Goal: Task Accomplishment & Management: Use online tool/utility

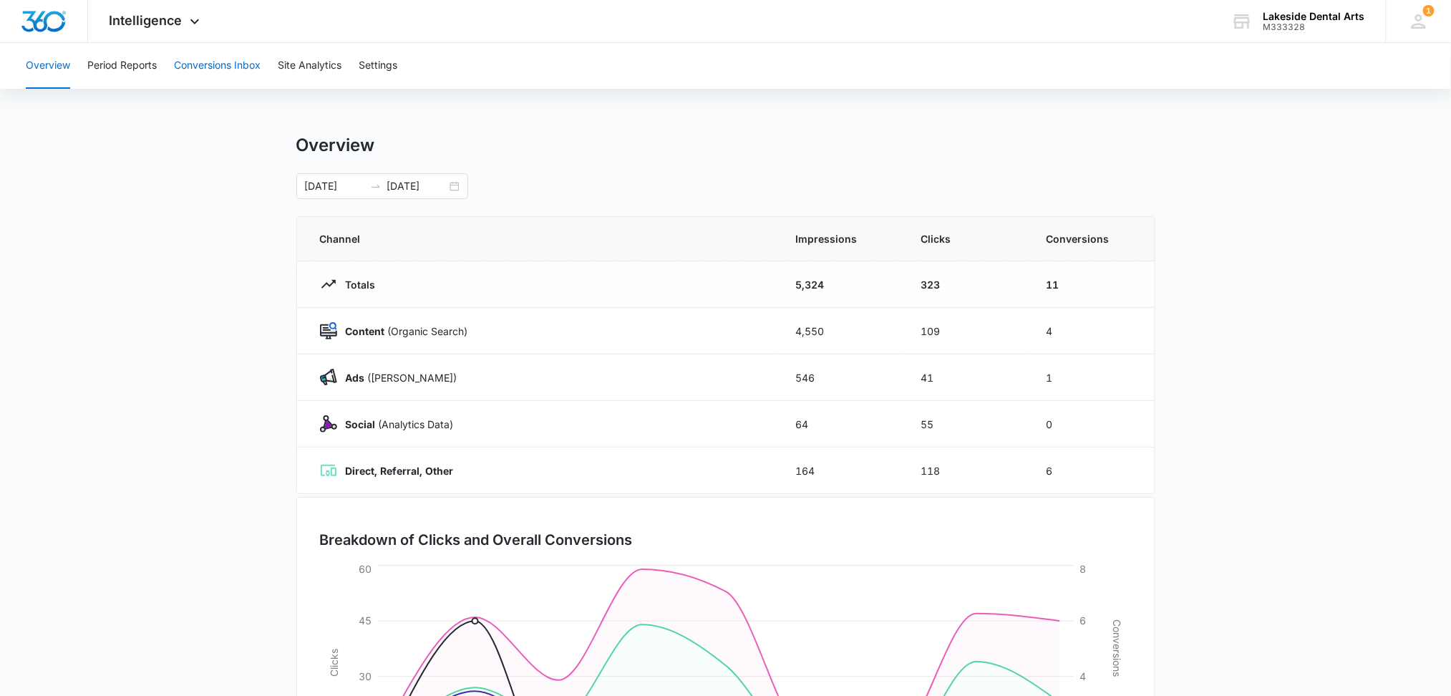
click at [222, 62] on button "Conversions Inbox" at bounding box center [217, 66] width 87 height 46
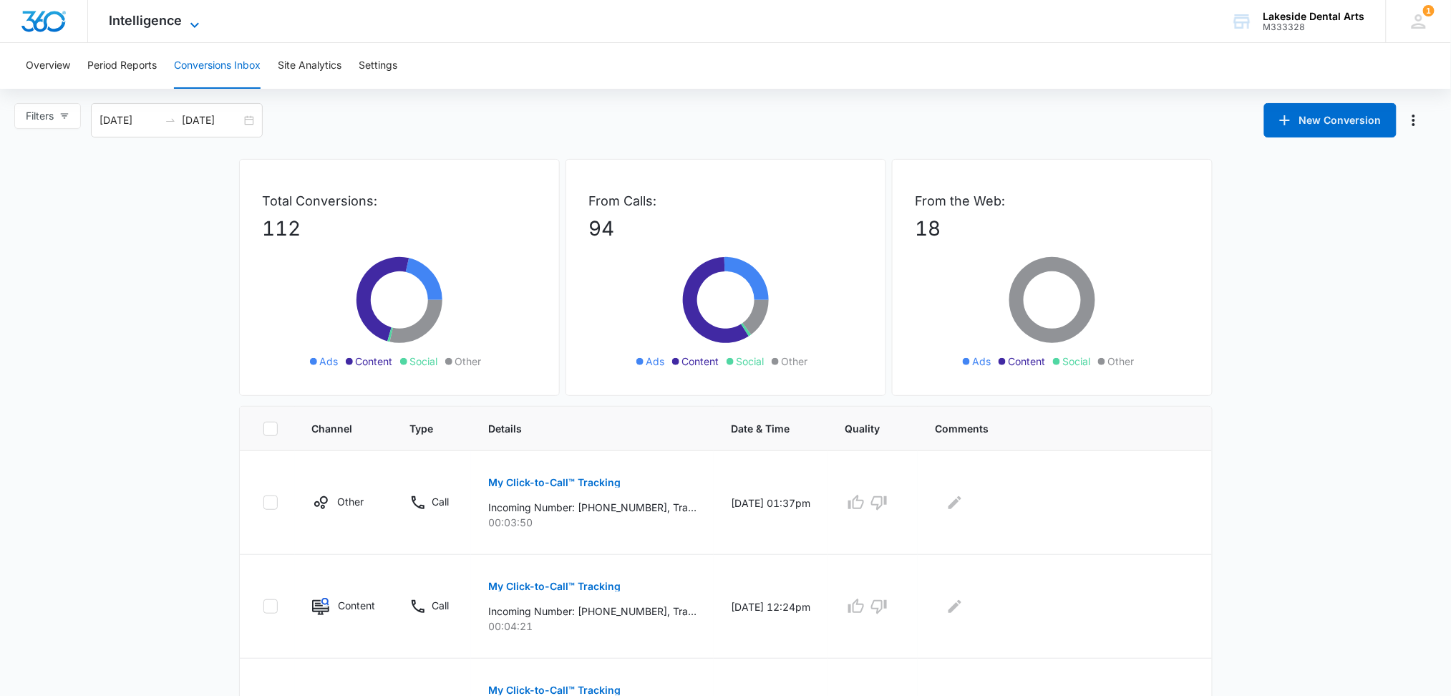
click at [191, 21] on icon at bounding box center [194, 24] width 17 height 17
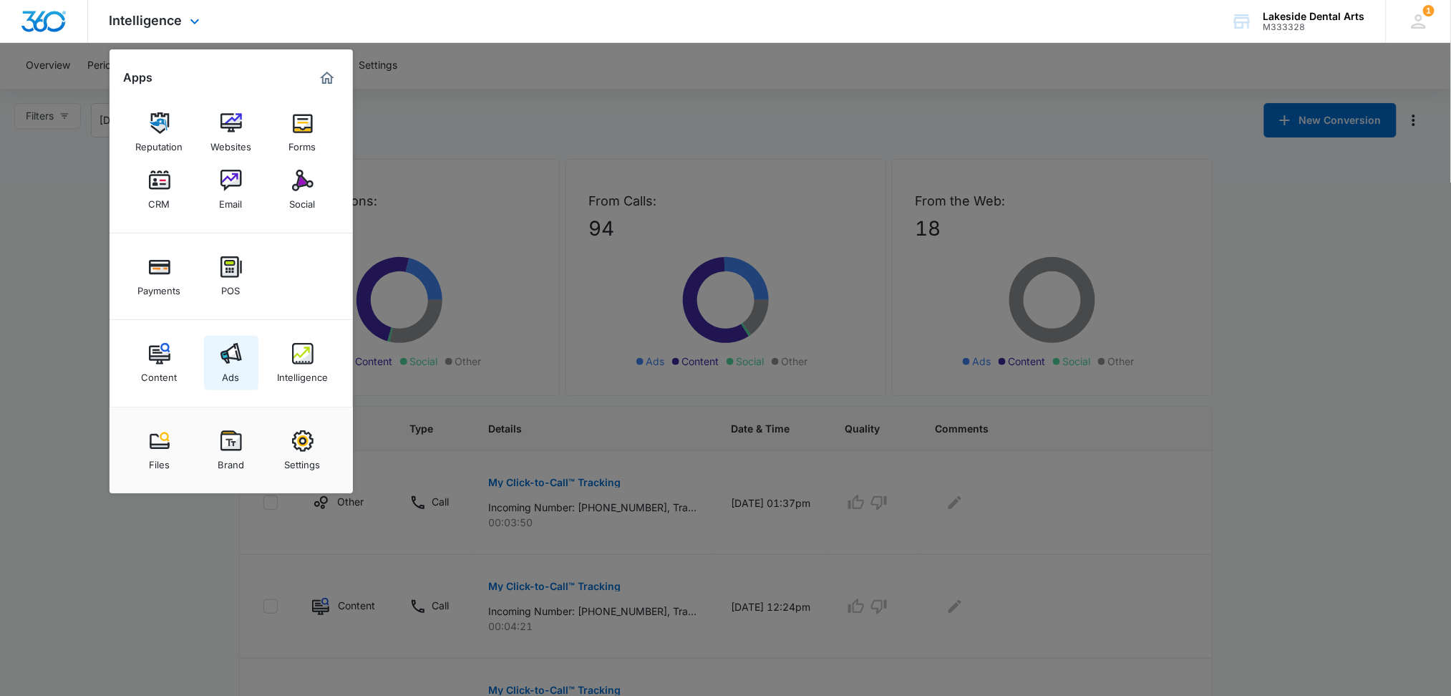
click at [231, 364] on img at bounding box center [231, 353] width 21 height 21
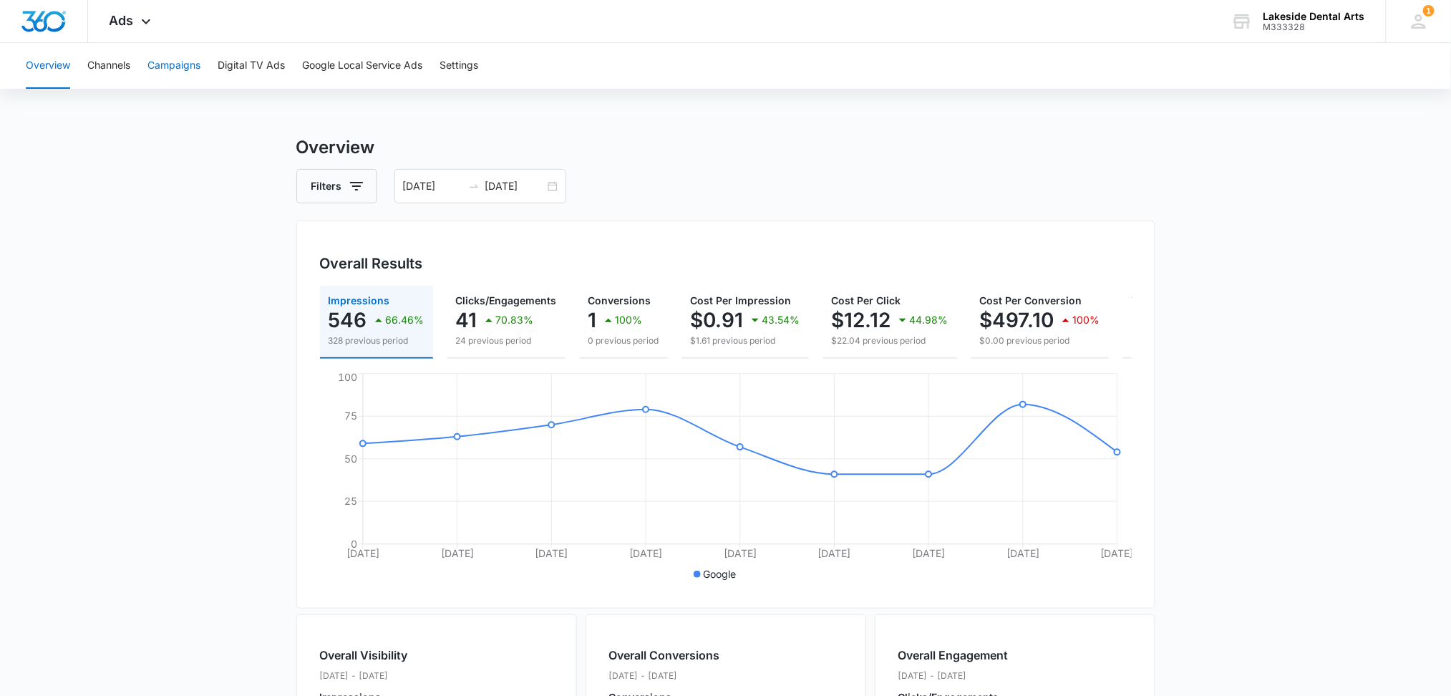
click at [180, 66] on button "Campaigns" at bounding box center [174, 66] width 53 height 46
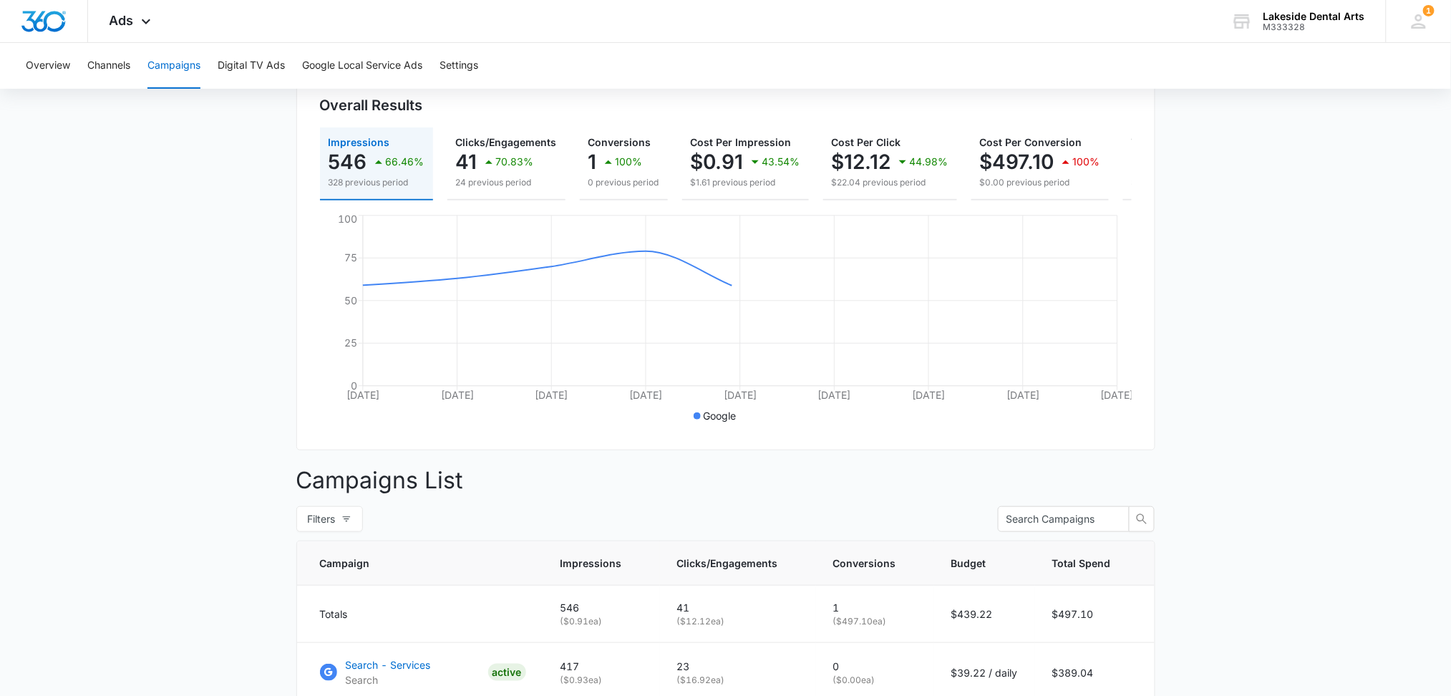
scroll to position [339, 0]
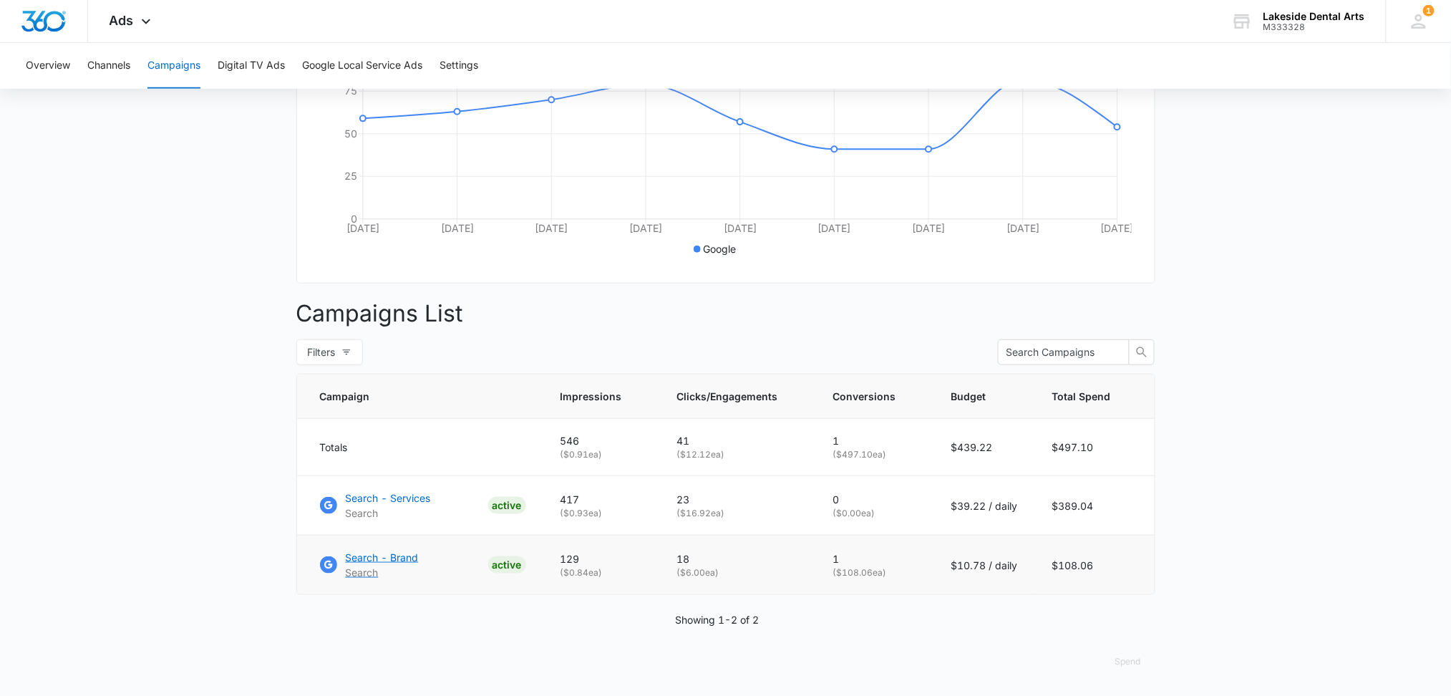
click at [375, 559] on p "Search - Brand" at bounding box center [382, 557] width 73 height 15
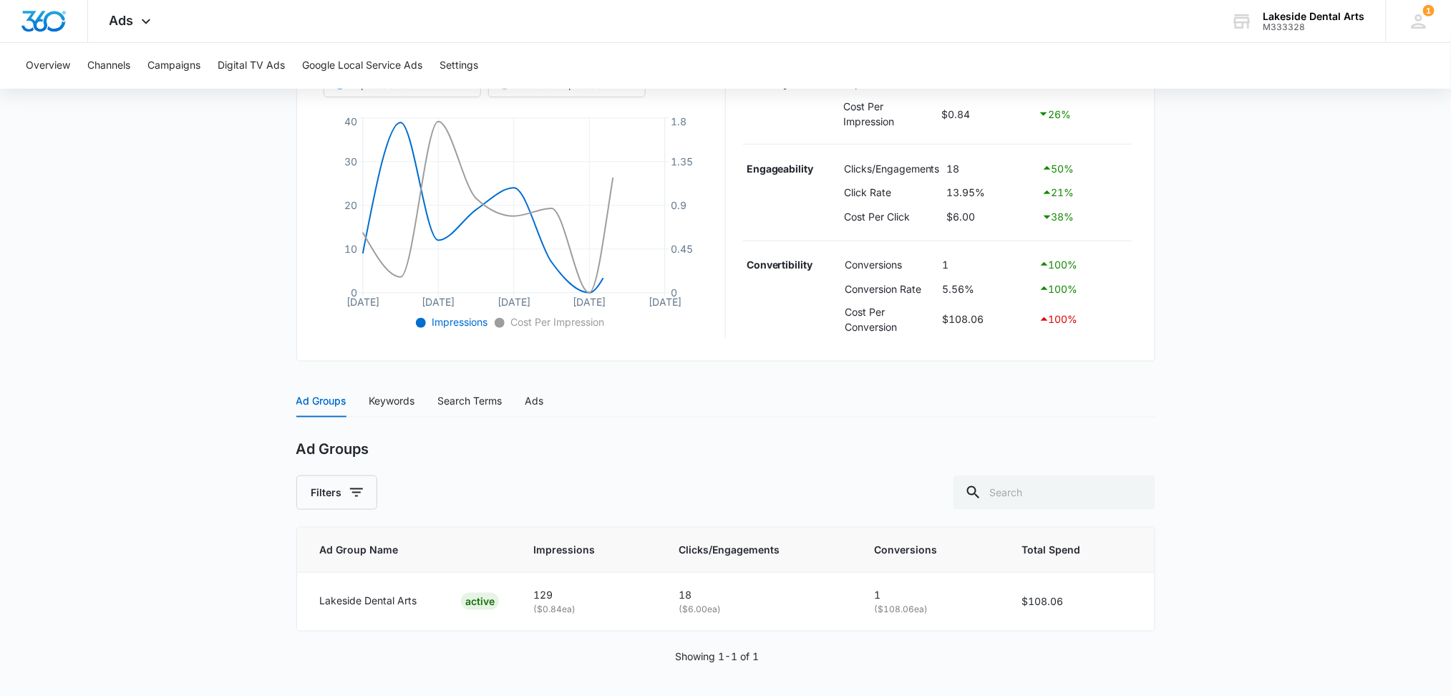
scroll to position [302, 0]
click at [398, 397] on div "Keywords" at bounding box center [392, 399] width 46 height 16
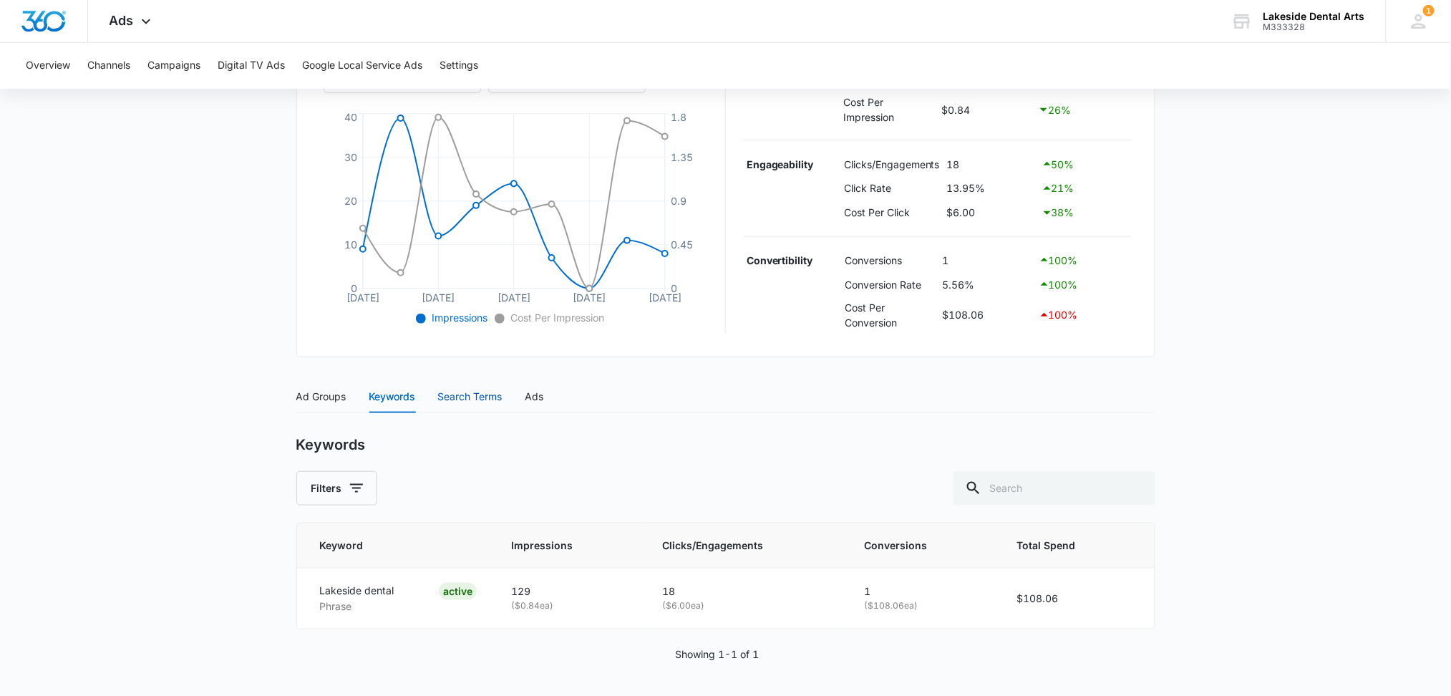
click at [478, 398] on div "Search Terms" at bounding box center [470, 397] width 64 height 16
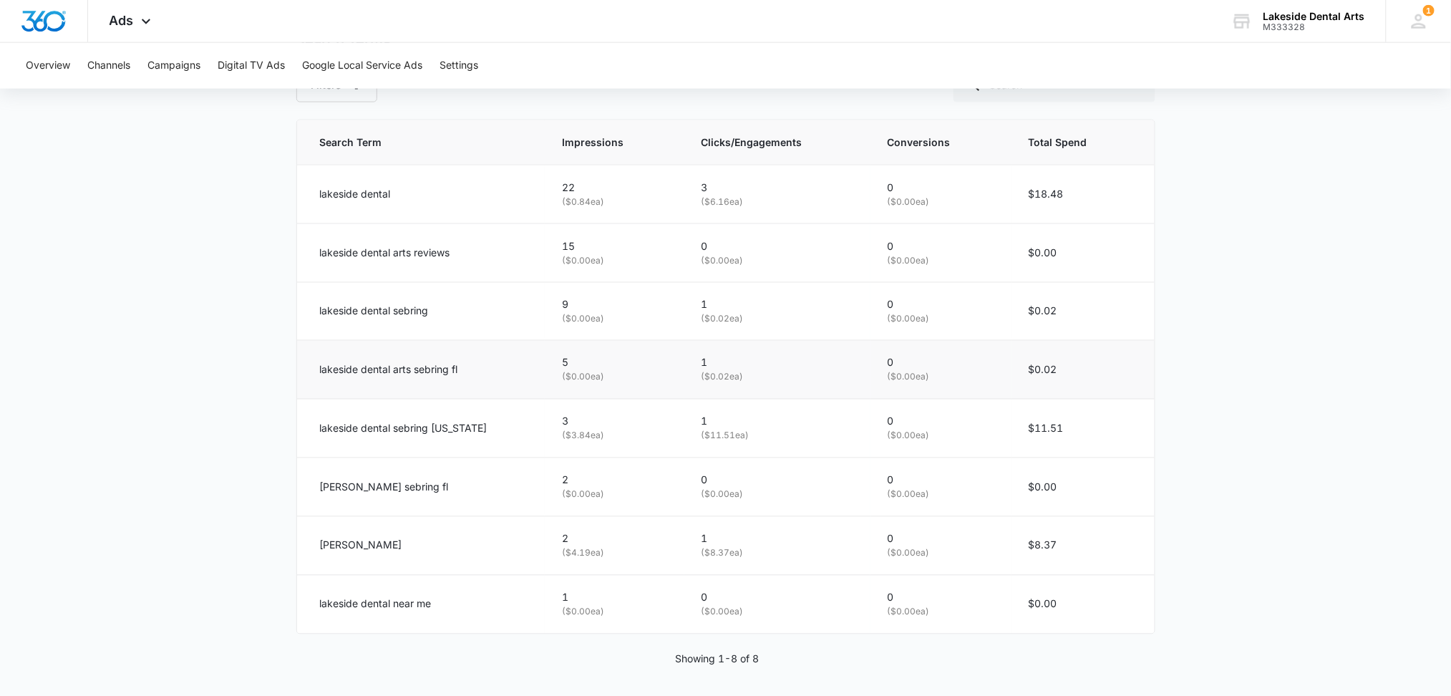
scroll to position [713, 0]
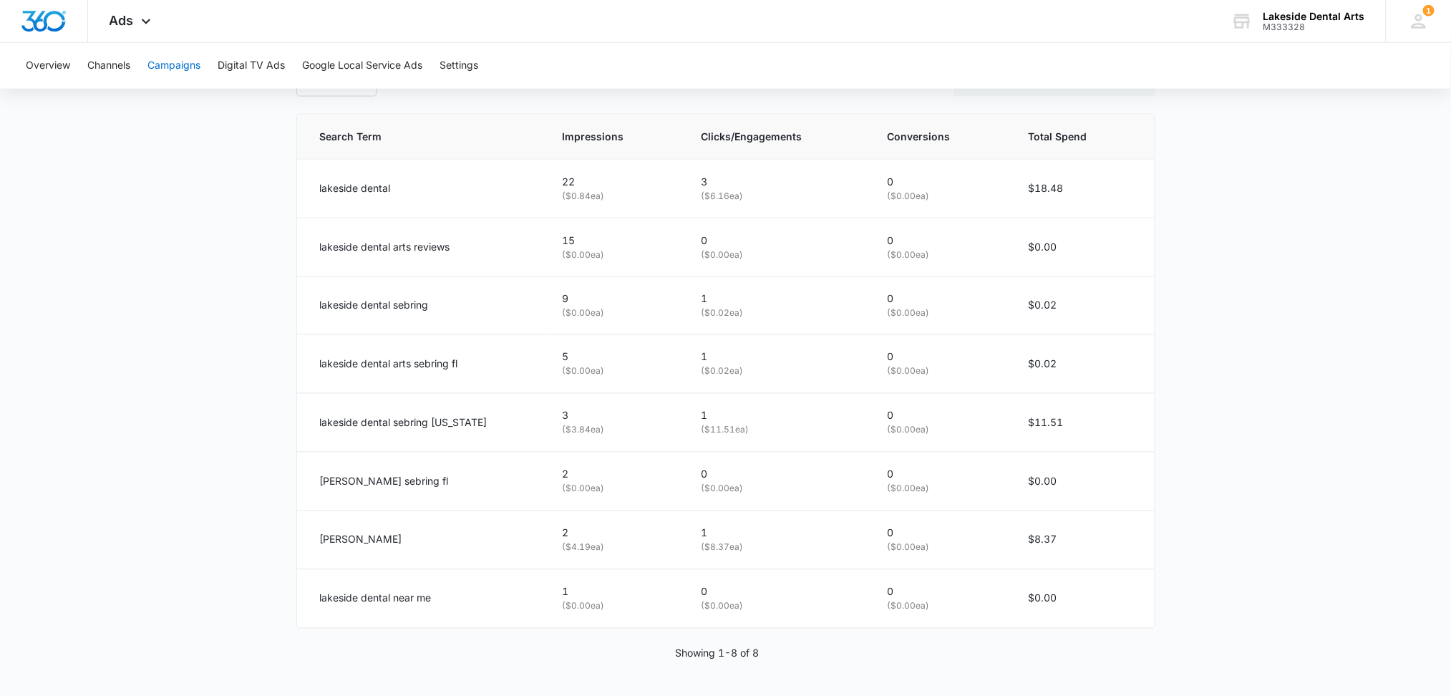
click at [186, 67] on button "Campaigns" at bounding box center [174, 66] width 53 height 46
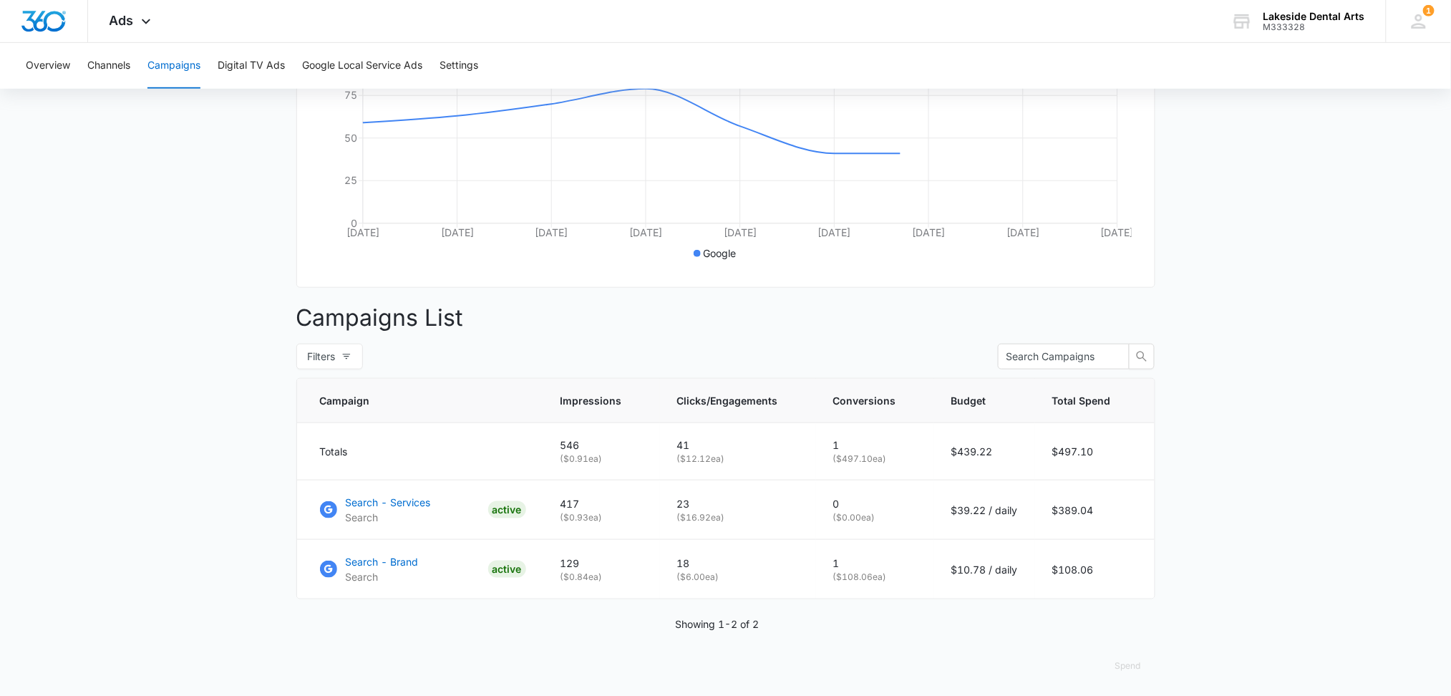
scroll to position [339, 0]
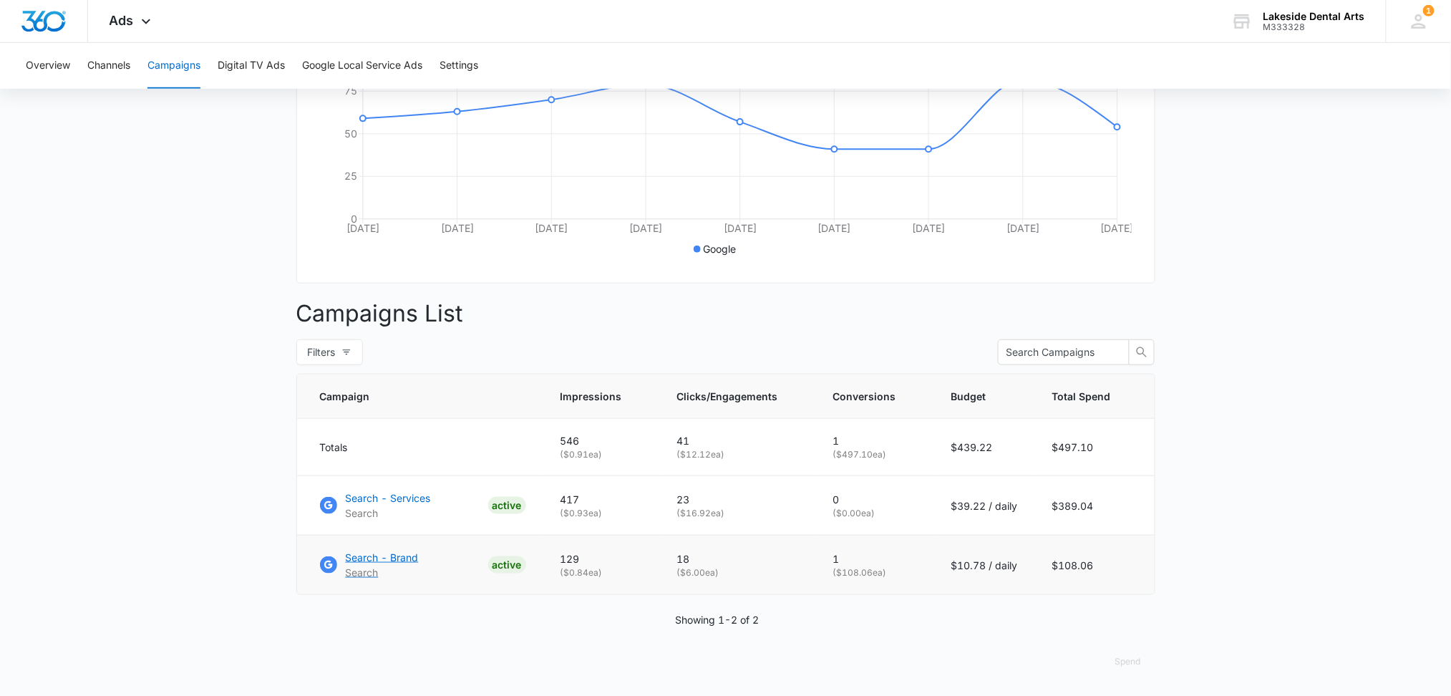
click at [395, 554] on p "Search - Brand" at bounding box center [382, 557] width 73 height 15
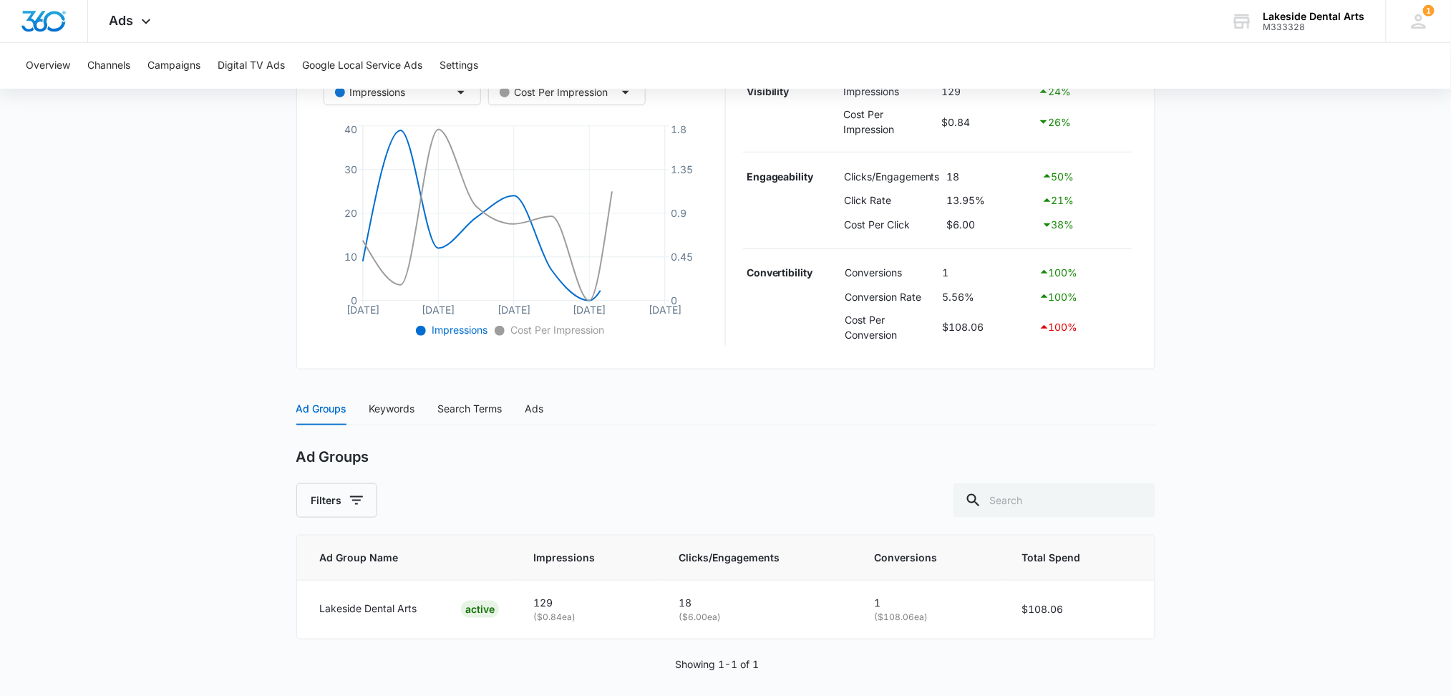
scroll to position [302, 0]
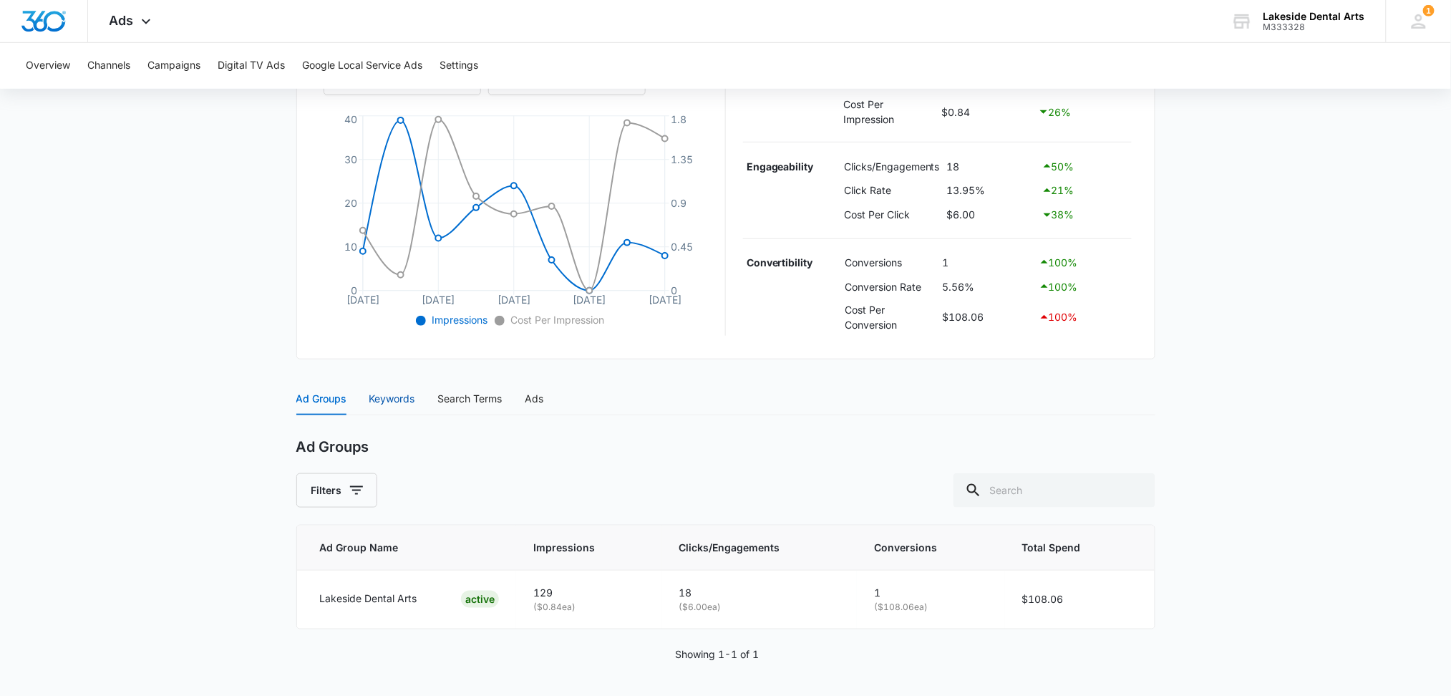
click at [399, 398] on div "Keywords" at bounding box center [392, 399] width 46 height 16
click at [479, 395] on div "Search Terms" at bounding box center [470, 399] width 64 height 16
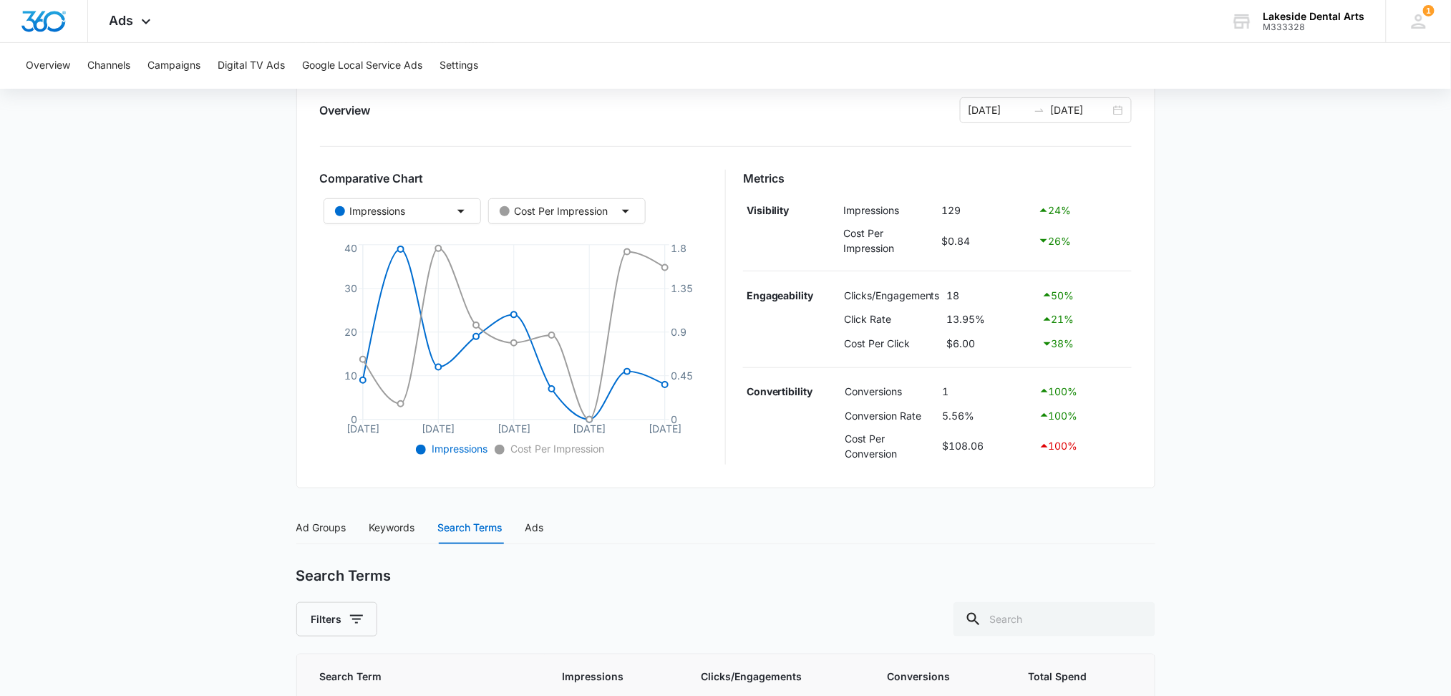
scroll to position [140, 0]
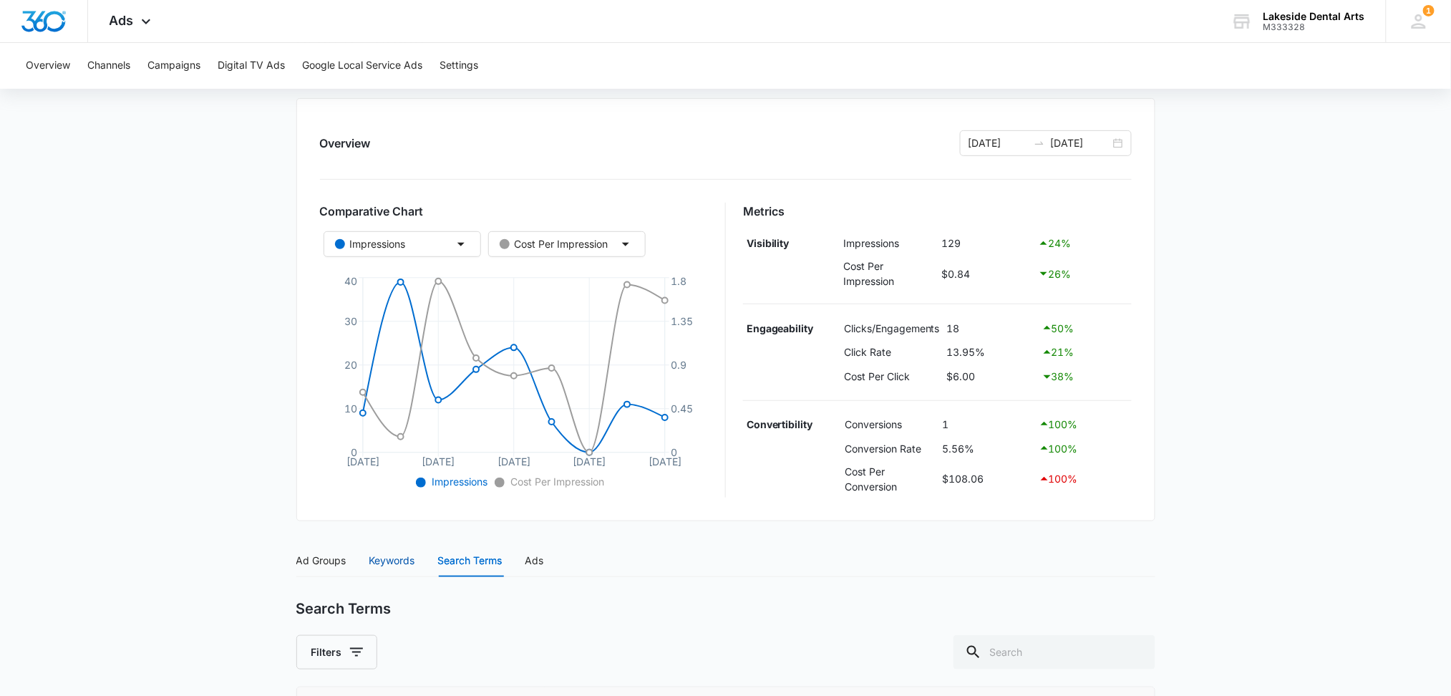
click at [398, 562] on div "Keywords" at bounding box center [392, 561] width 46 height 16
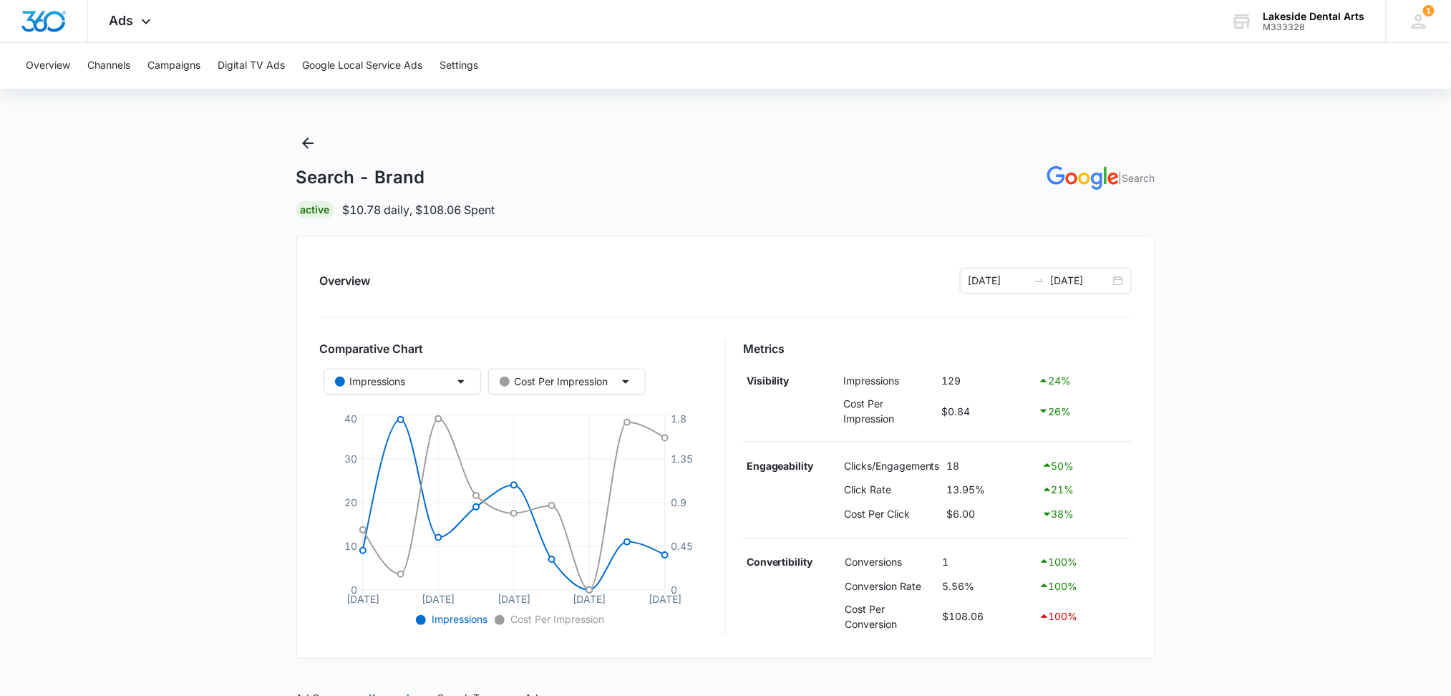
scroll to position [0, 0]
